Goal: Find specific page/section: Find specific page/section

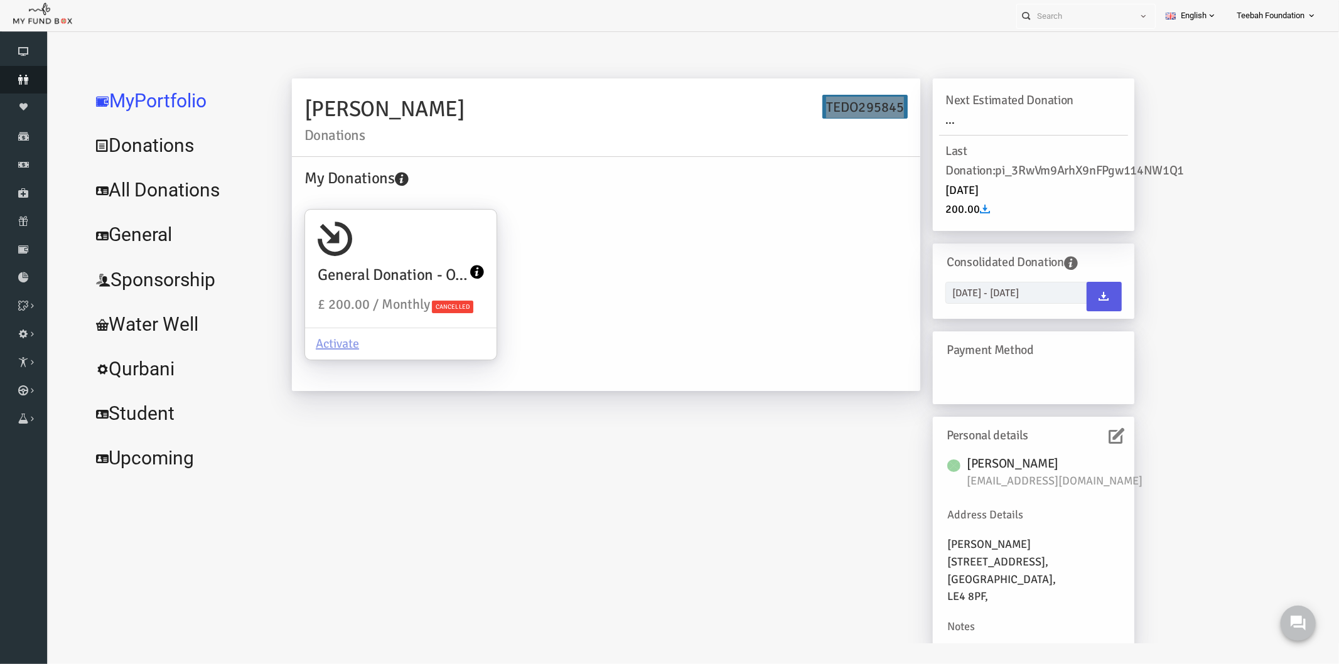
click at [16, 77] on icon at bounding box center [23, 80] width 47 height 10
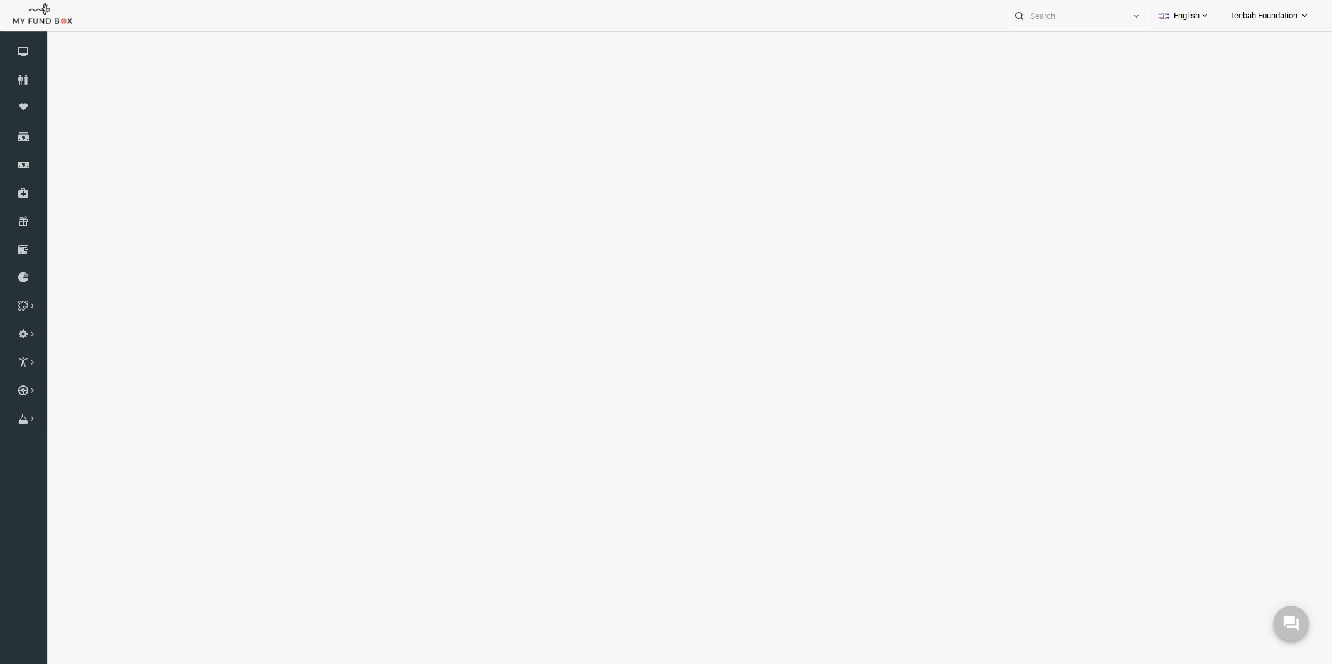
select select "100"
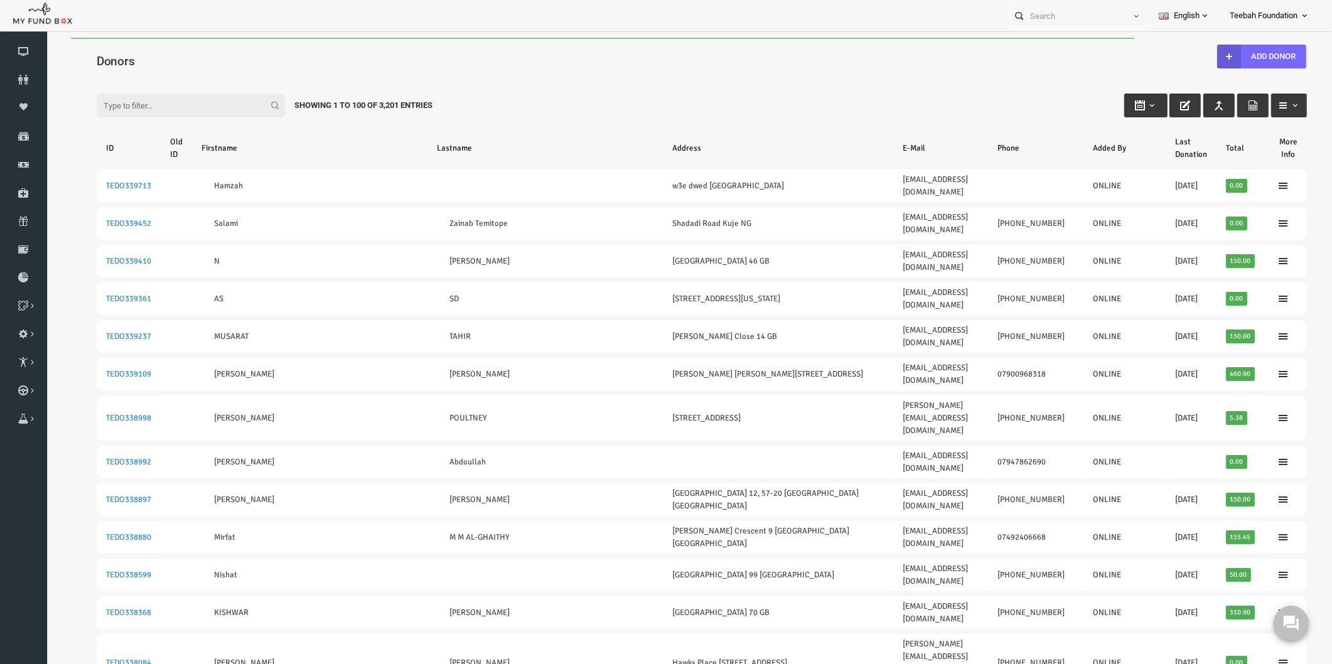
click at [159, 77] on div "Filter: Showing 1 to 100 of 3,201 Entries" at bounding box center [676, 94] width 1236 height 34
click at [143, 100] on input "Filter:" at bounding box center [165, 106] width 188 height 24
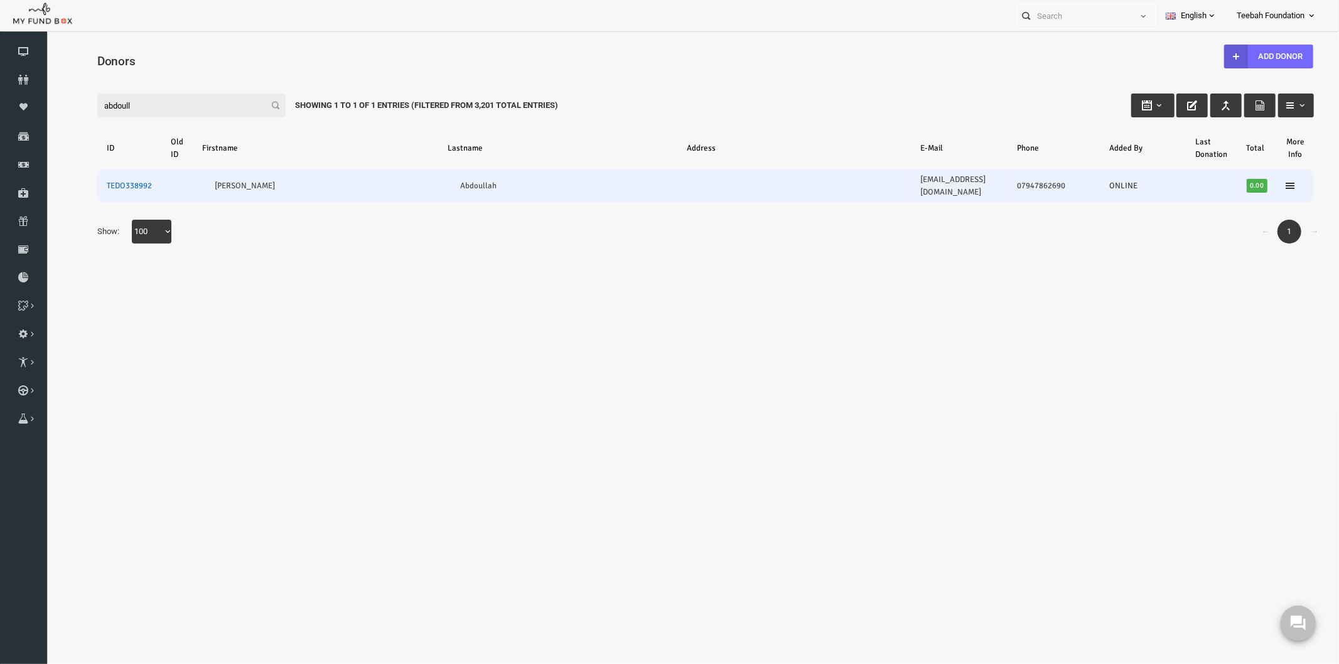
type input "abdoull"
click at [100, 180] on link "TEDO338992" at bounding box center [102, 185] width 45 height 10
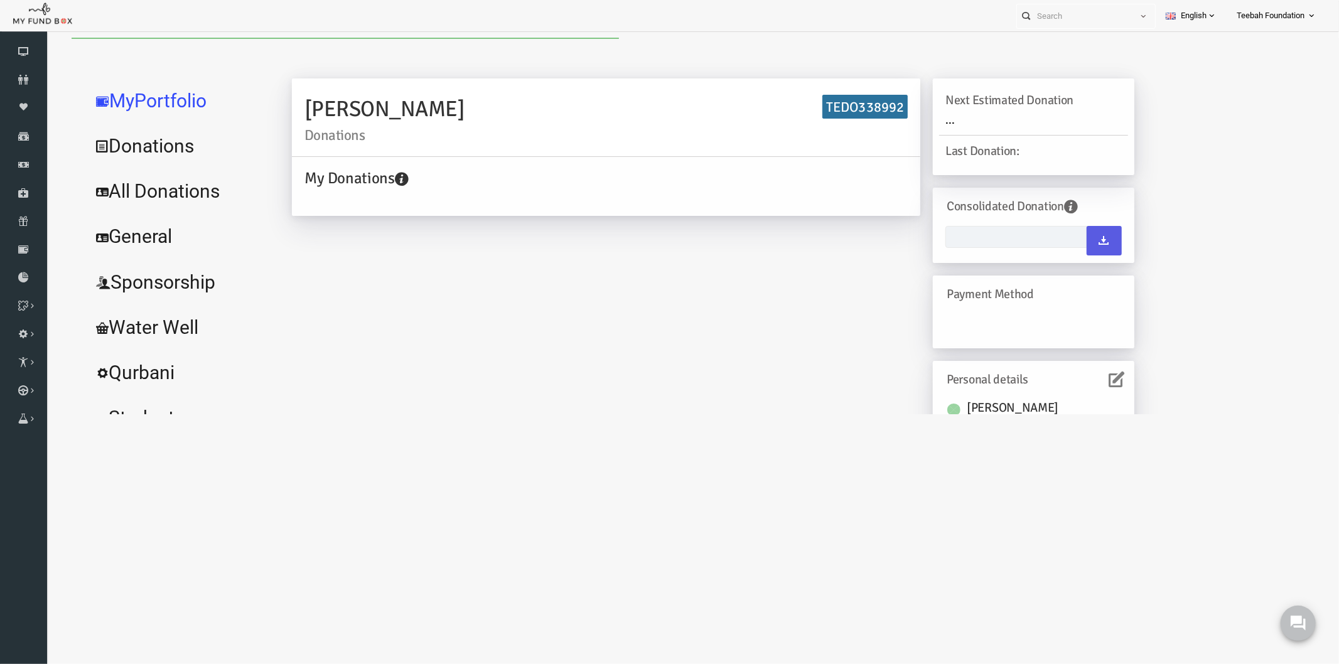
type input "[DATE] - [DATE]"
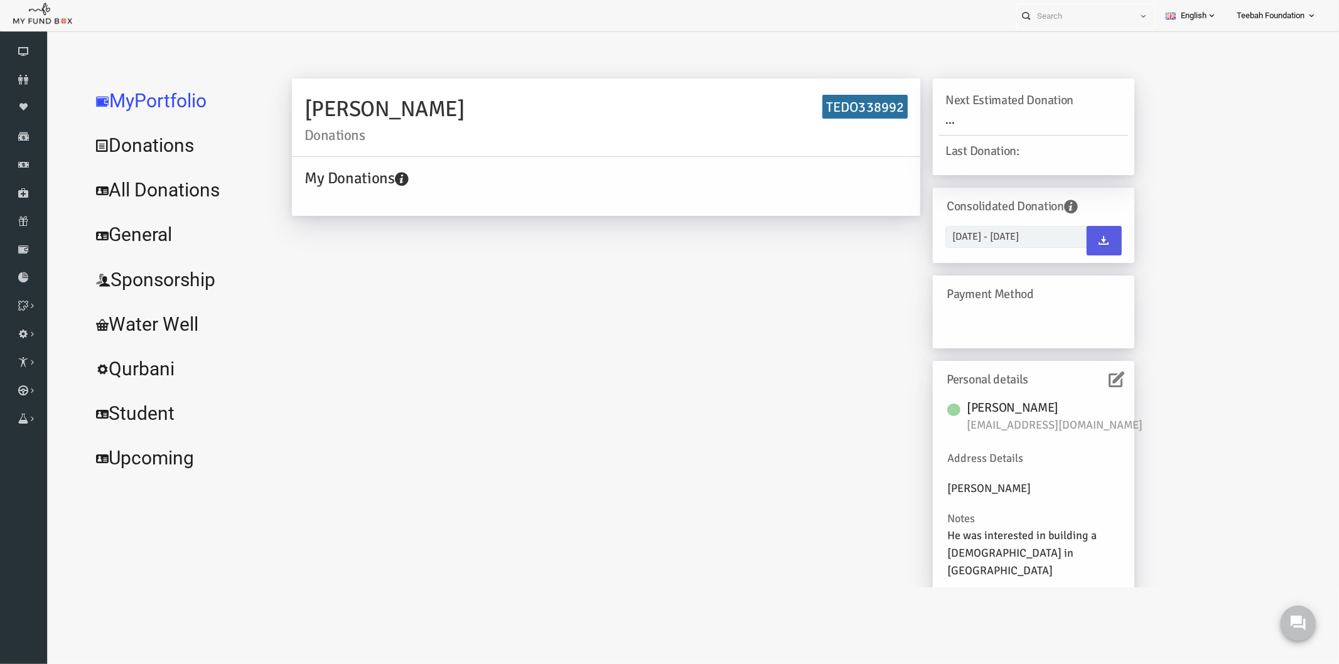
click at [1088, 381] on icon at bounding box center [1091, 379] width 16 height 16
